Goal: Navigation & Orientation: Find specific page/section

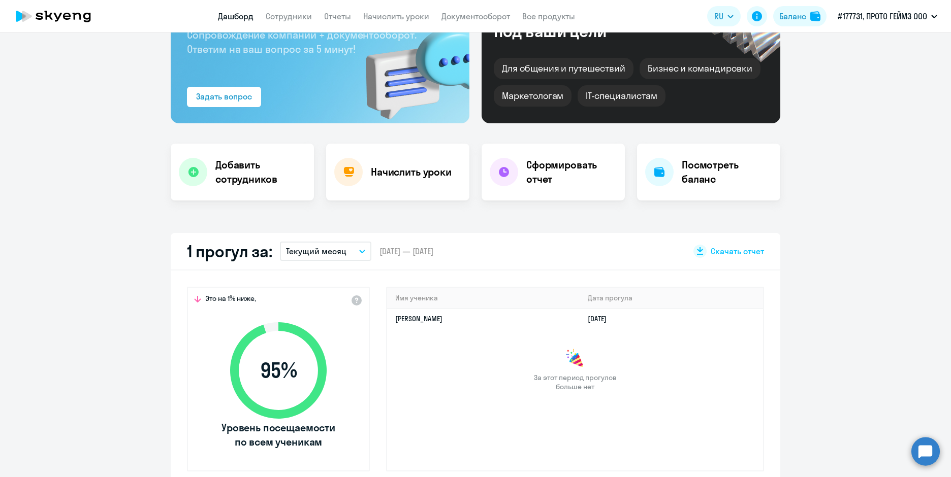
scroll to position [152, 0]
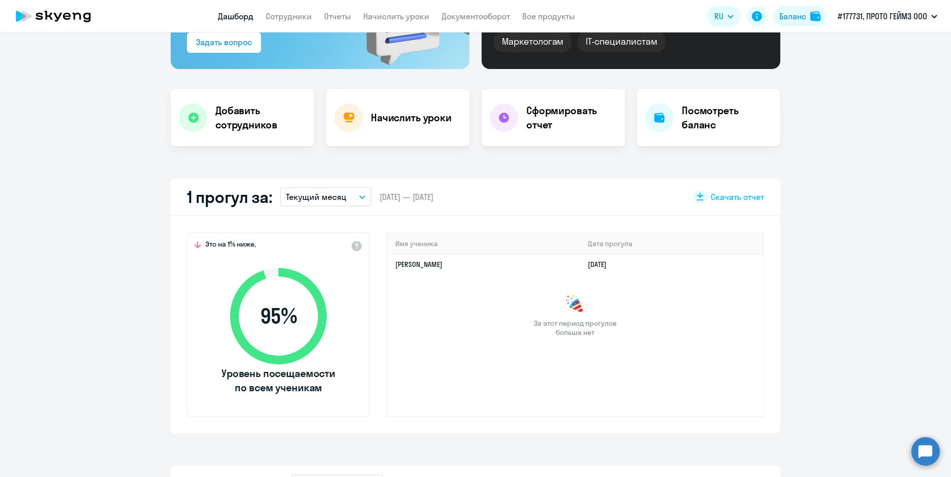
select select "30"
click at [420, 121] on h4 "Начислить уроки" at bounding box center [411, 118] width 81 height 14
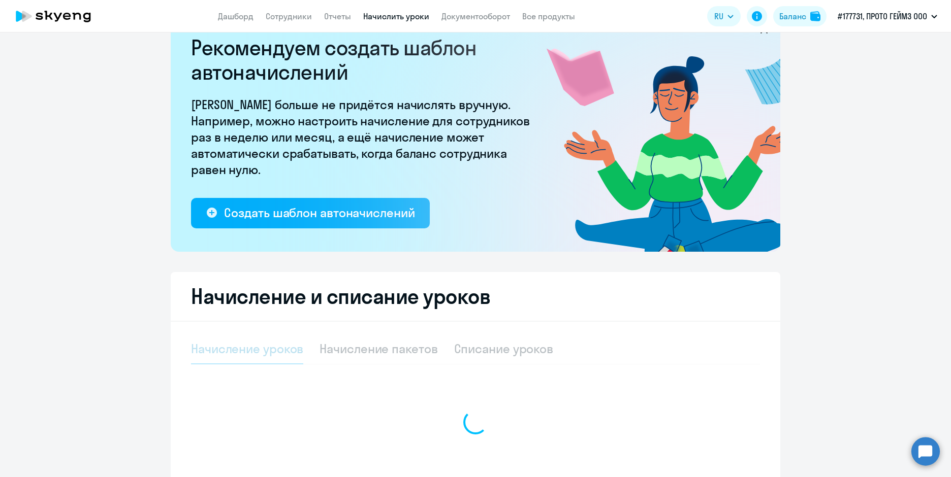
select select "10"
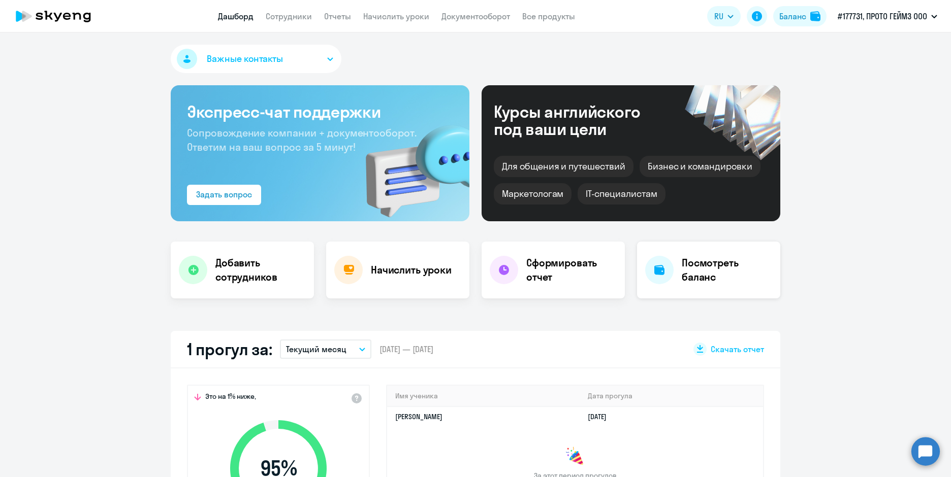
click at [694, 266] on h4 "Посмотреть баланс" at bounding box center [727, 270] width 90 height 28
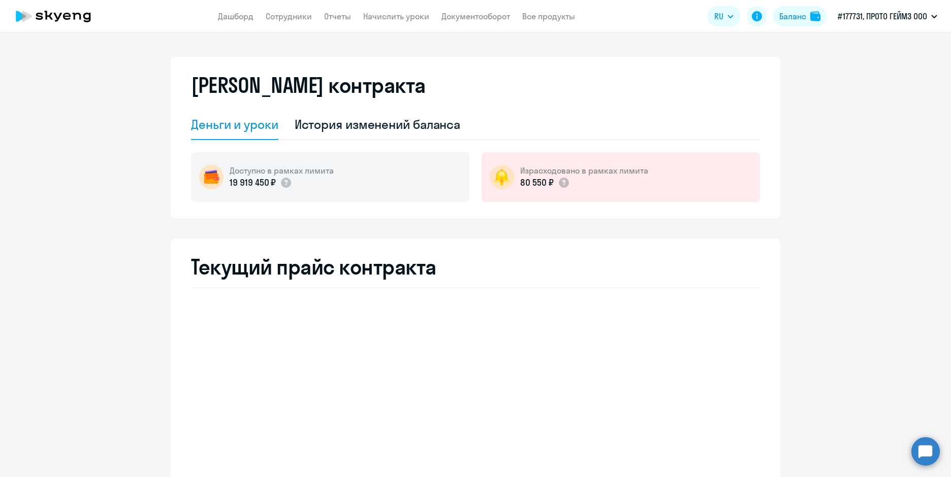
select select "english_adult_not_native_speaker"
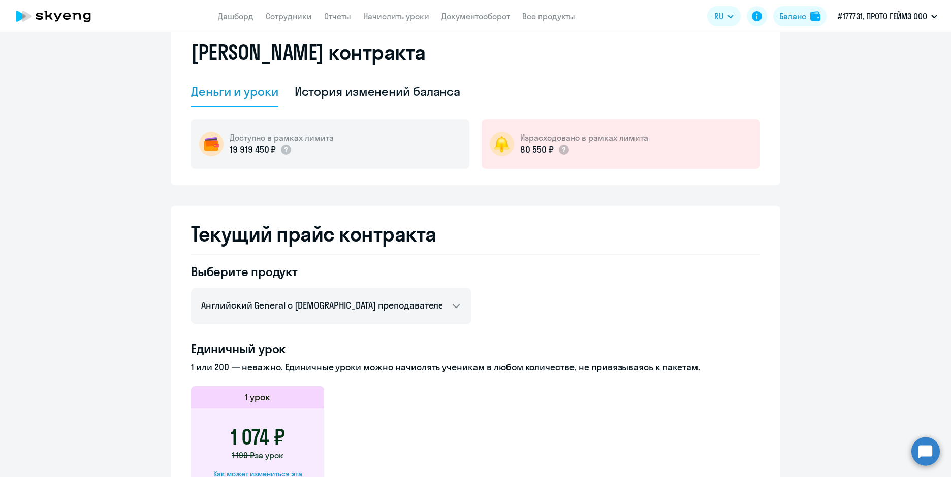
scroll to position [26, 0]
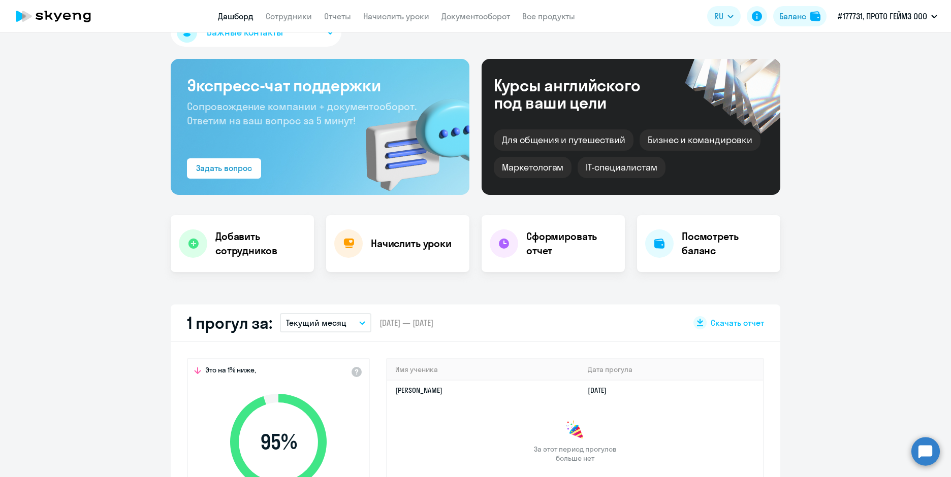
select select "30"
click at [529, 237] on h4 "Сформировать отчет" at bounding box center [571, 244] width 90 height 28
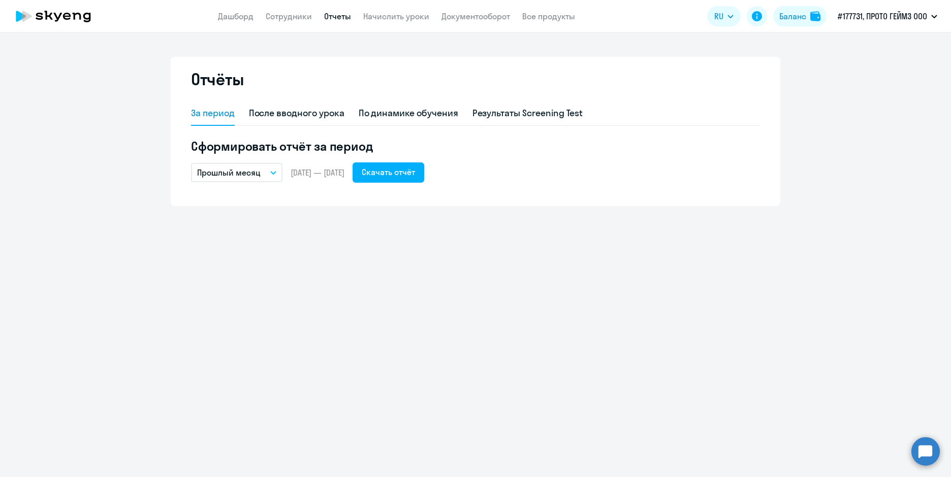
click at [275, 168] on button "Прошлый месяц" at bounding box center [236, 172] width 91 height 19
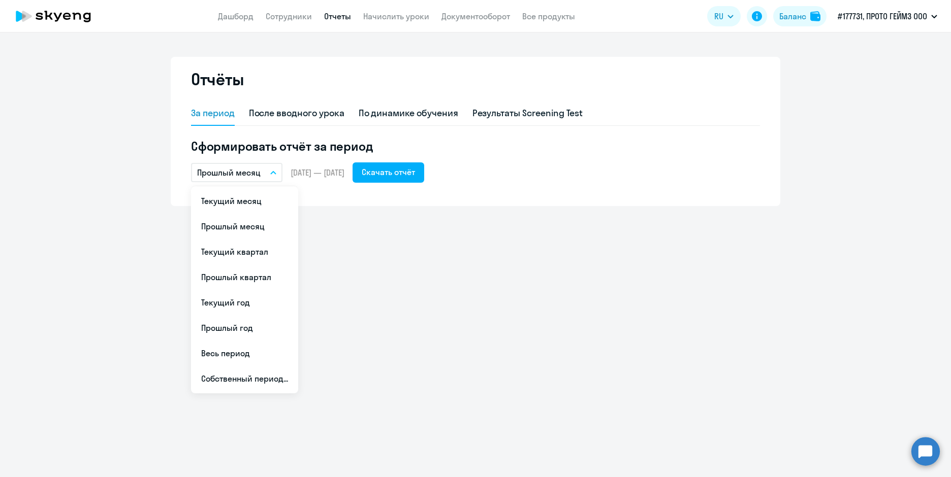
click at [386, 240] on div "Отчёты За период После вводного урока По динамике обучения Результаты Screening…" at bounding box center [475, 255] width 951 height 445
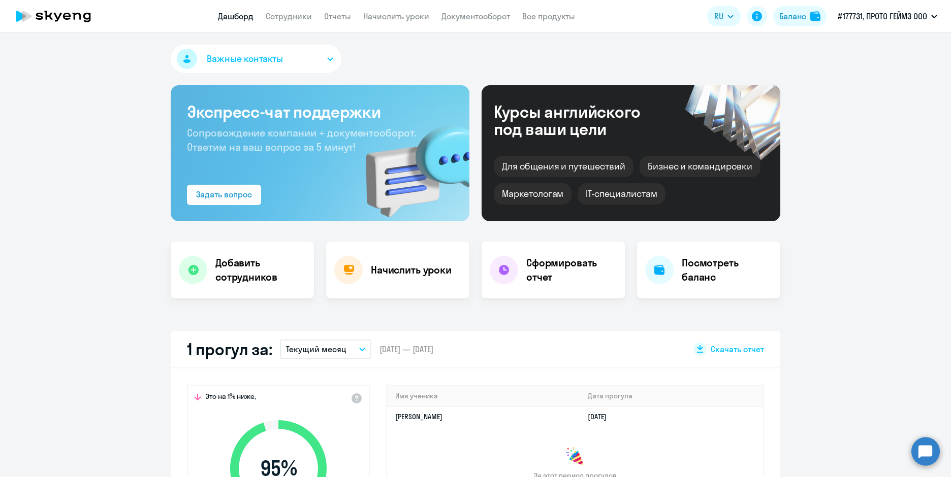
select select "30"
click at [284, 18] on link "Сотрудники" at bounding box center [289, 16] width 46 height 10
select select "30"
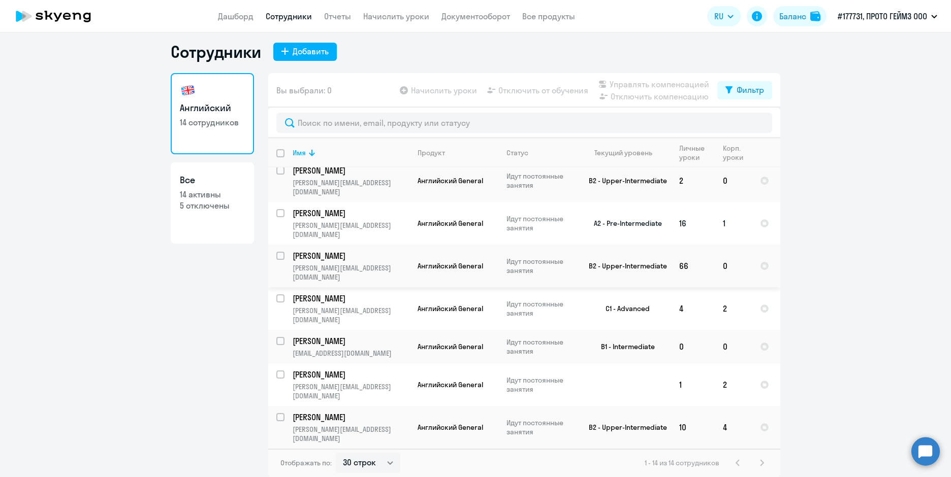
scroll to position [188, 0]
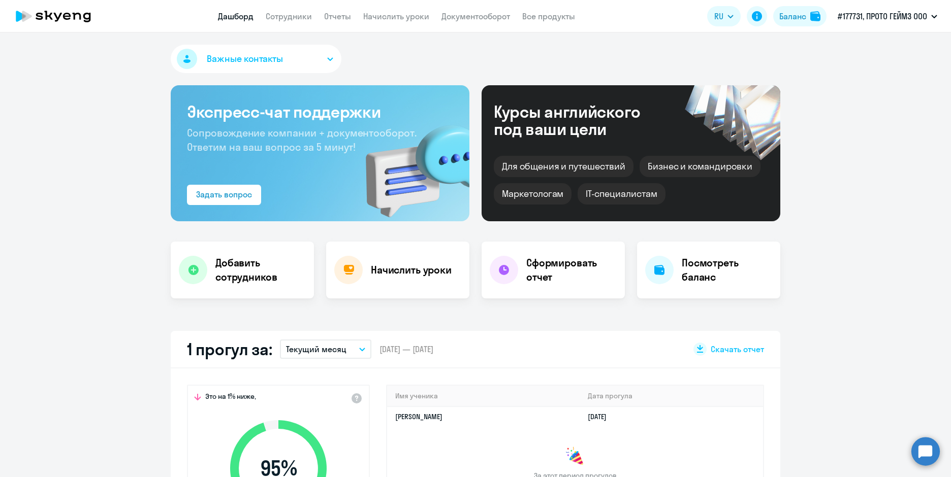
select select "30"
click at [296, 17] on link "Сотрудники" at bounding box center [289, 16] width 46 height 10
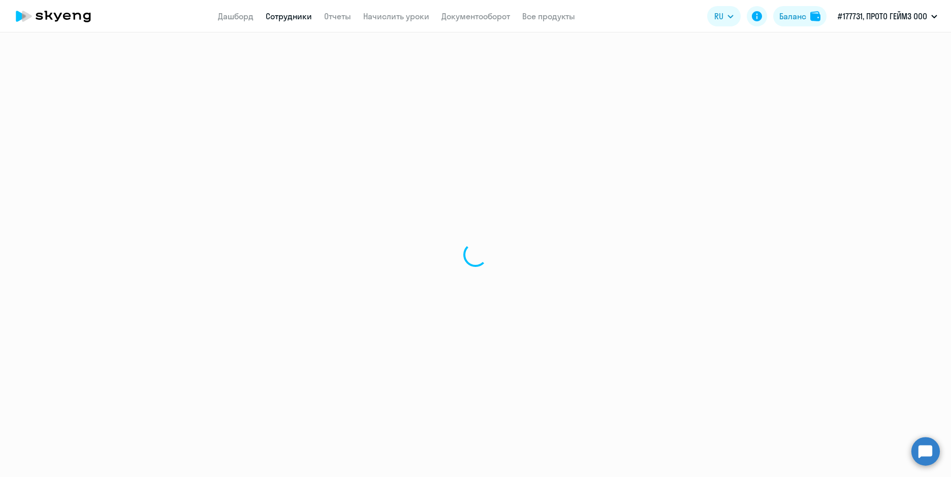
select select "30"
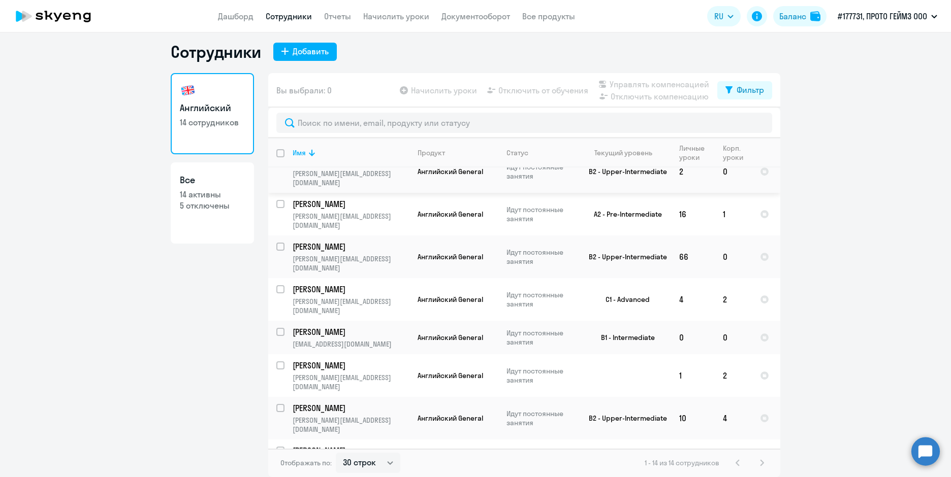
scroll to position [152, 0]
